Goal: Task Accomplishment & Management: Manage account settings

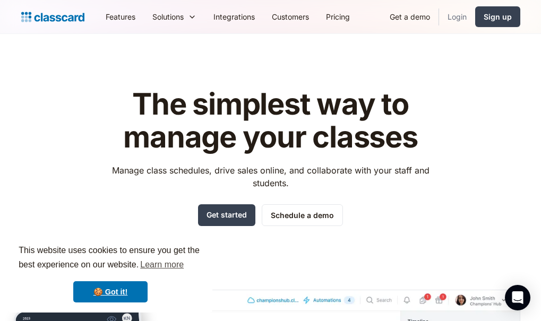
click at [453, 20] on link "Login" at bounding box center [457, 17] width 36 height 24
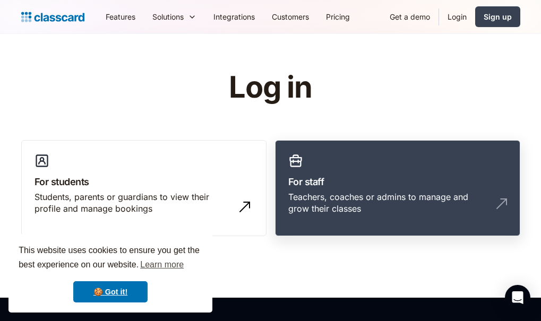
click at [311, 181] on h3 "For staff" at bounding box center [397, 182] width 219 height 14
